Goal: Task Accomplishment & Management: Use online tool/utility

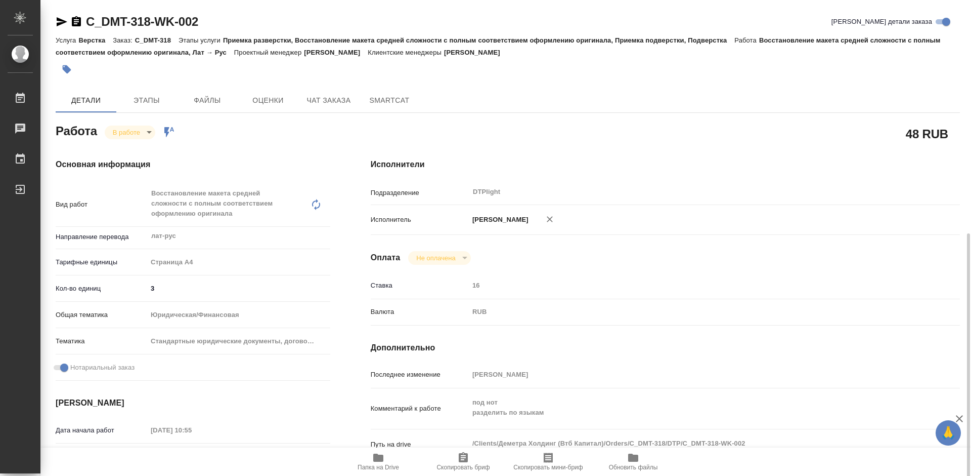
scroll to position [152, 0]
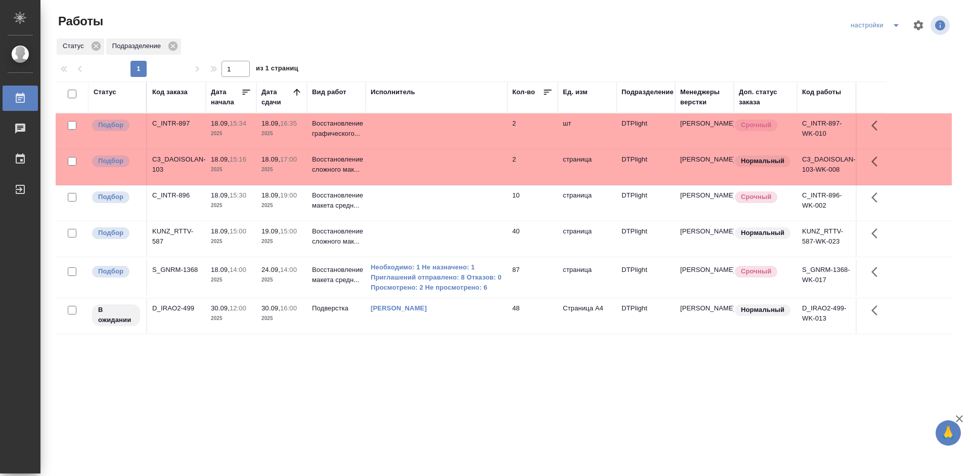
click at [169, 230] on div "KUNZ_RTTV-587" at bounding box center [176, 236] width 49 height 20
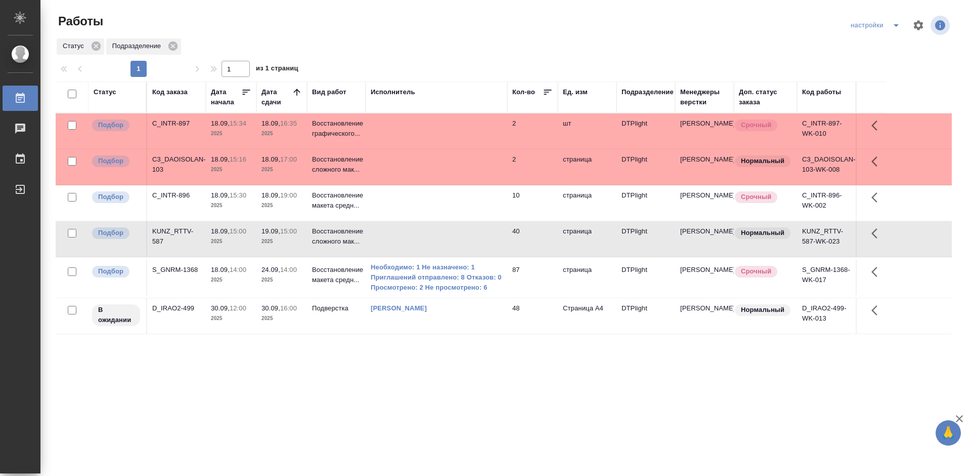
click at [169, 230] on div "KUNZ_RTTV-587" at bounding box center [176, 236] width 49 height 20
click at [191, 268] on div "S_GNRM-1368" at bounding box center [176, 270] width 49 height 10
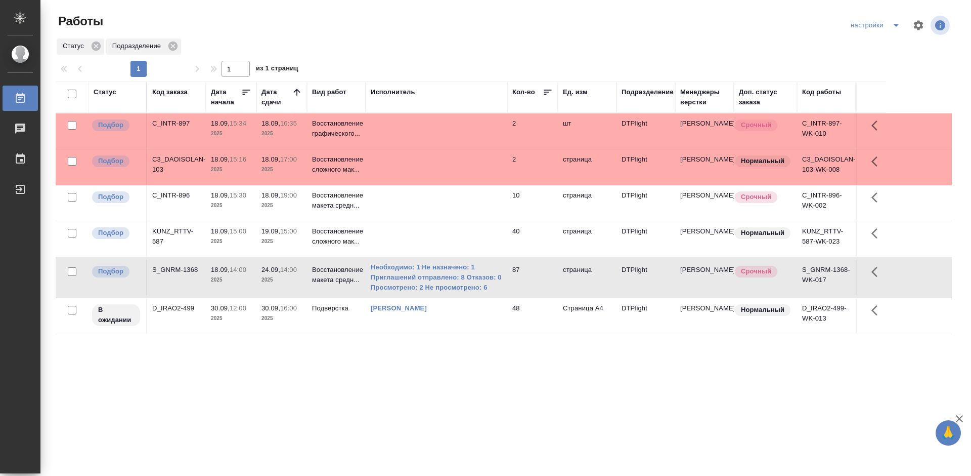
click at [191, 268] on div "S_GNRM-1368" at bounding box center [176, 270] width 49 height 10
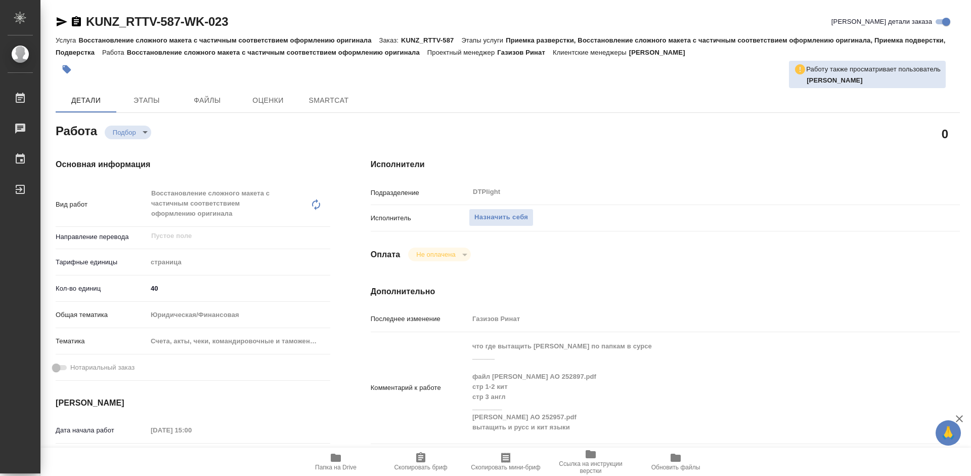
type textarea "x"
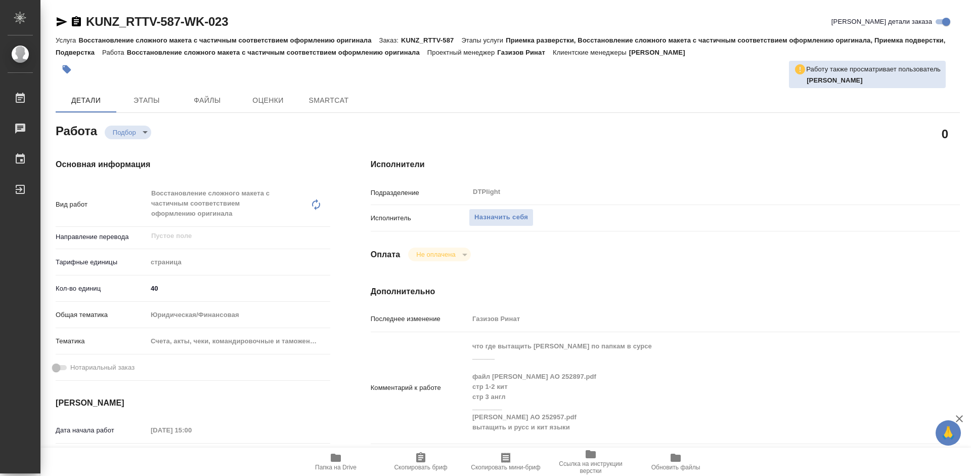
type textarea "x"
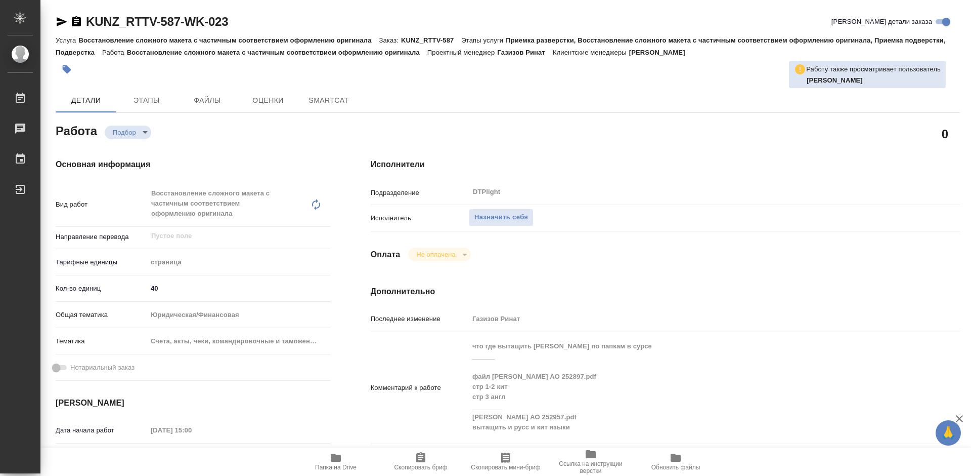
type textarea "x"
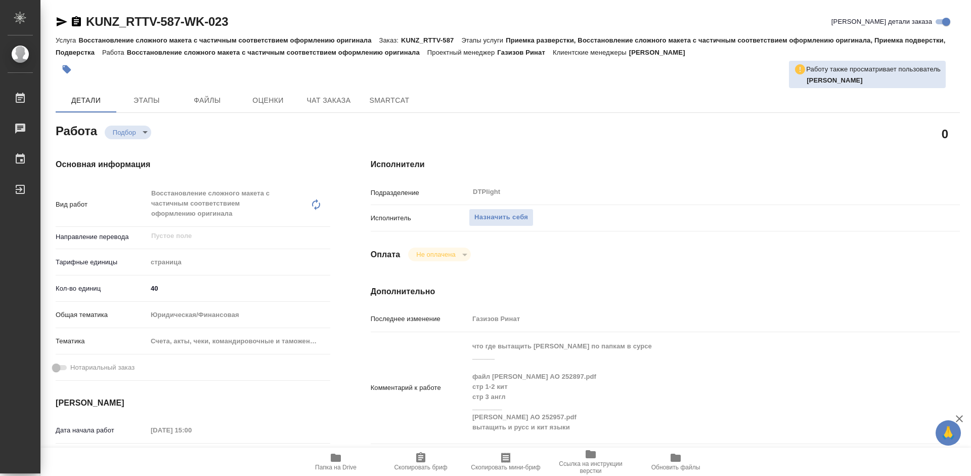
type textarea "x"
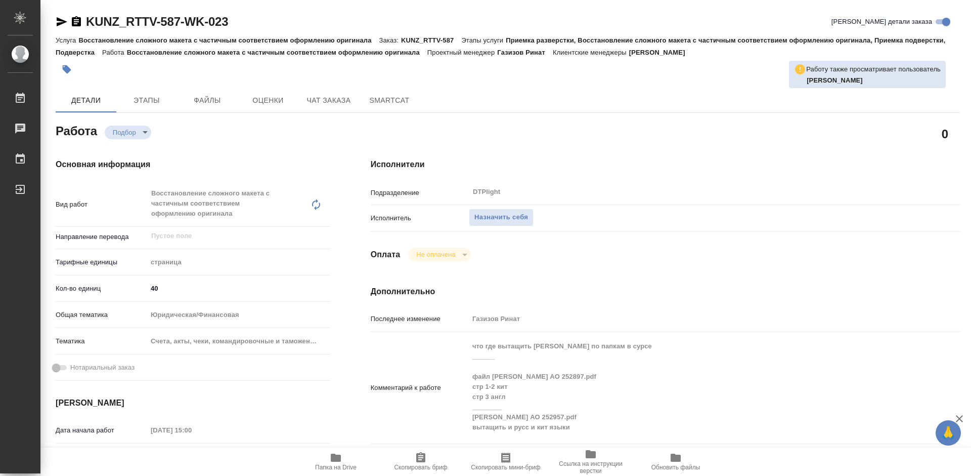
type textarea "x"
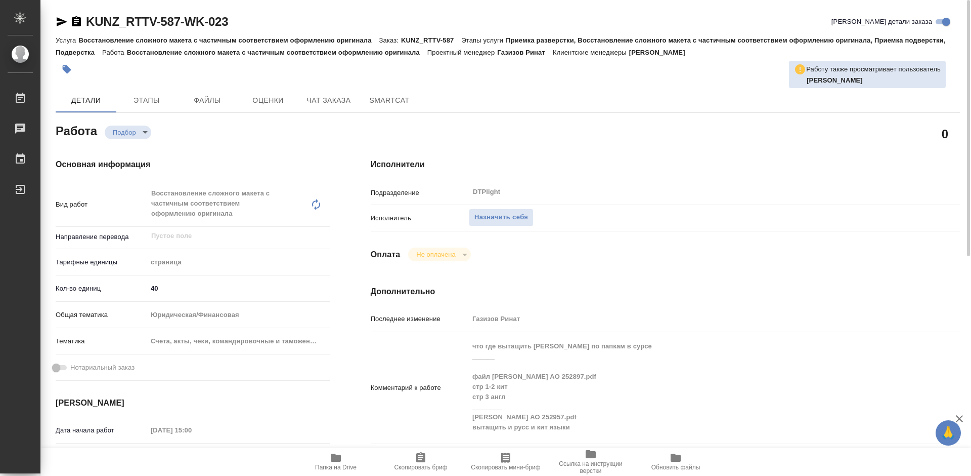
click at [334, 457] on icon "button" at bounding box center [336, 457] width 10 height 8
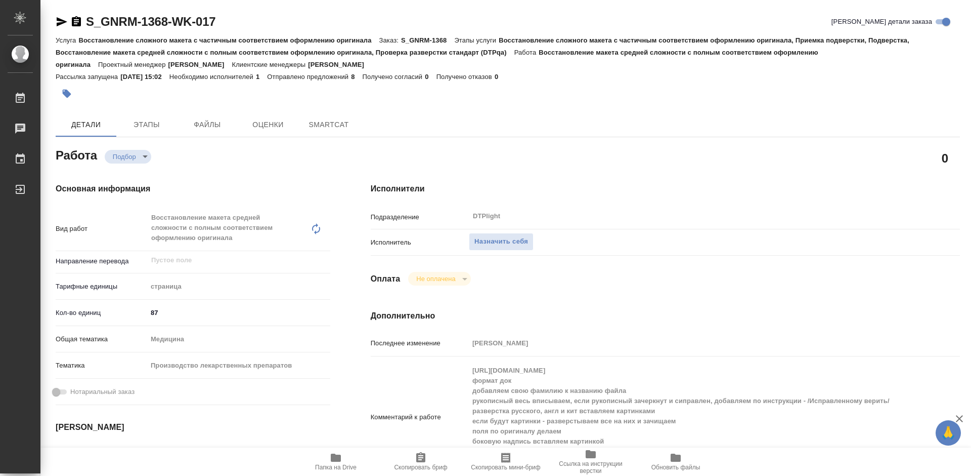
type textarea "x"
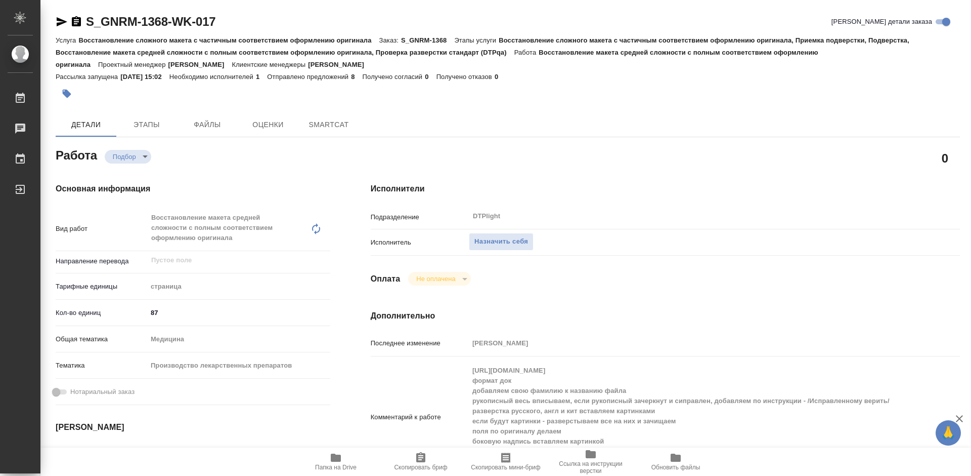
type textarea "x"
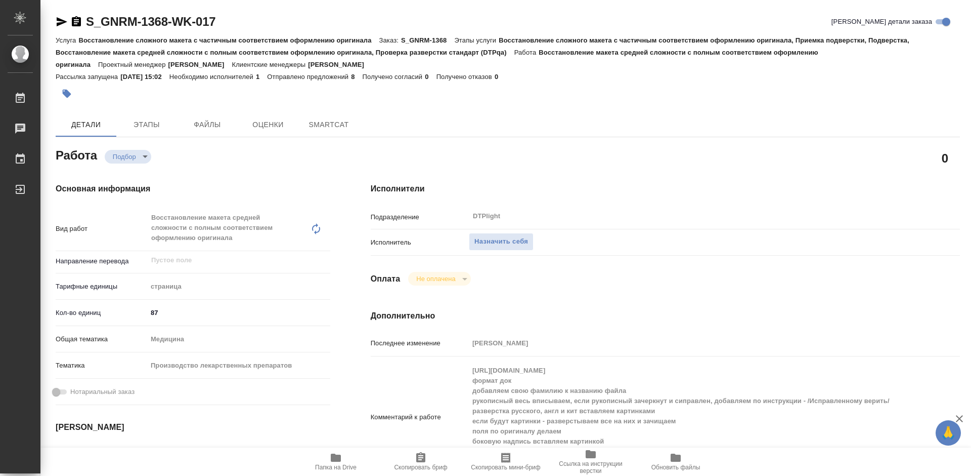
type textarea "x"
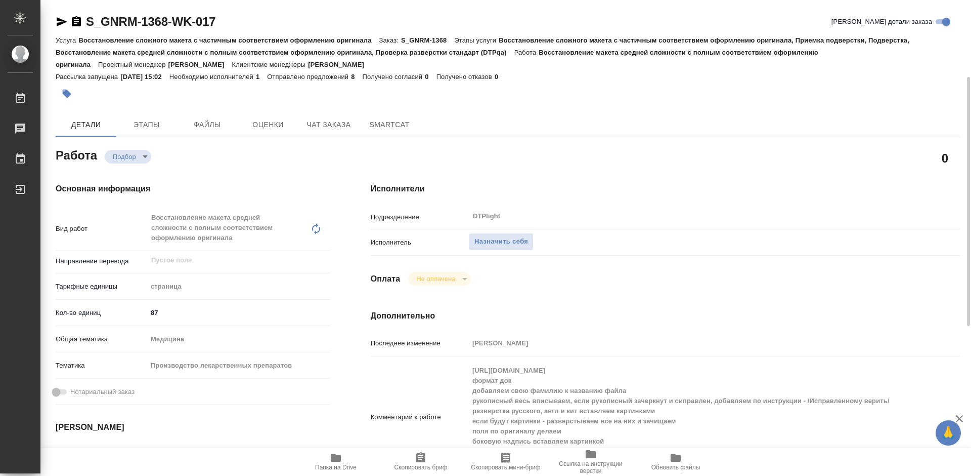
scroll to position [101, 0]
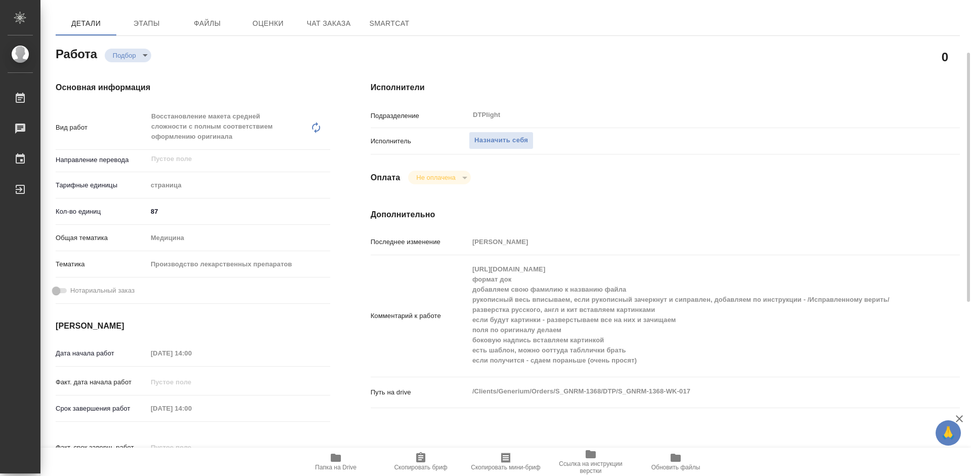
type textarea "x"
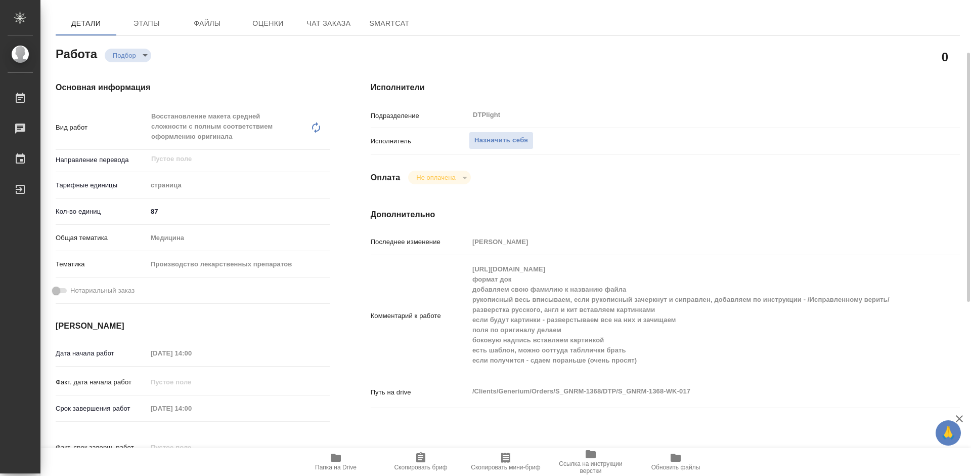
type textarea "x"
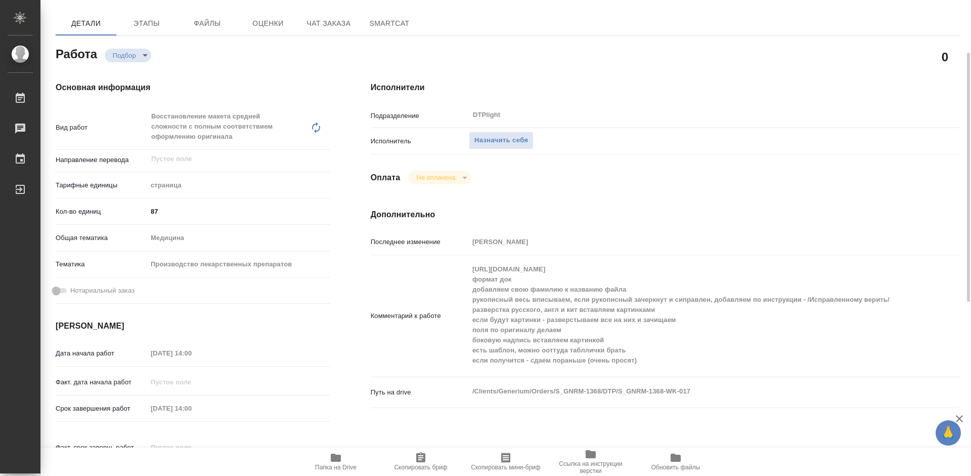
click at [326, 455] on span "Папка на Drive" at bounding box center [335, 460] width 73 height 19
